Goal: Transaction & Acquisition: Purchase product/service

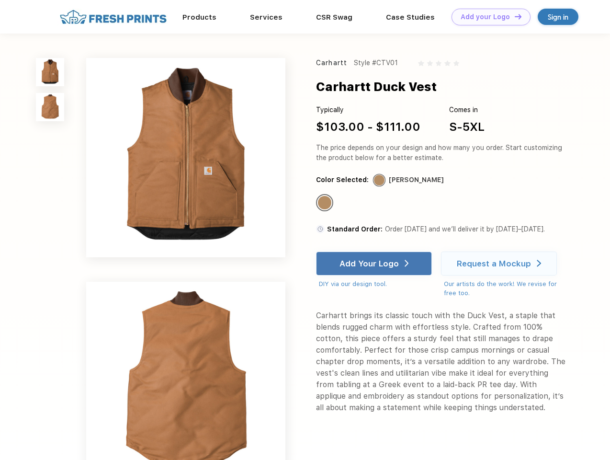
click at [487, 17] on link "Add your Logo Design Tool" at bounding box center [491, 17] width 79 height 17
click at [0, 0] on div "Design Tool" at bounding box center [0, 0] width 0 height 0
click at [514, 16] on link "Add your Logo Design Tool" at bounding box center [491, 17] width 79 height 17
click at [50, 72] on img at bounding box center [50, 72] width 28 height 28
click at [50, 107] on img at bounding box center [50, 107] width 28 height 28
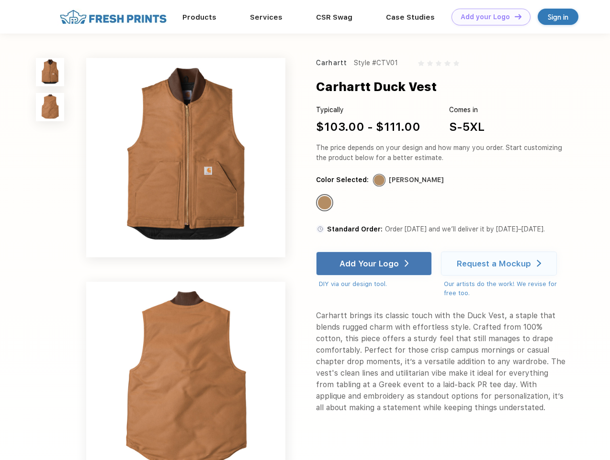
click at [326, 203] on div "Standard Color" at bounding box center [324, 202] width 13 height 13
click at [375, 263] on div "Add Your Logo" at bounding box center [368, 264] width 59 height 10
click at [500, 263] on div "Request a Mockup" at bounding box center [494, 264] width 74 height 10
